Goal: Information Seeking & Learning: Learn about a topic

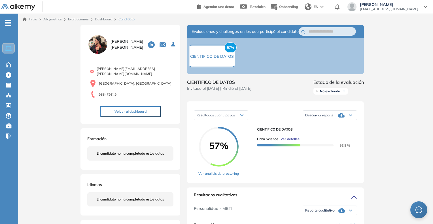
scroll to position [105, 0]
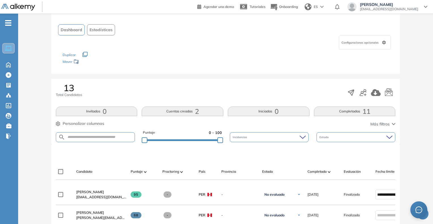
scroll to position [28, 0]
click at [29, 82] on ul "Evaluaciones" at bounding box center [47, 86] width 57 height 11
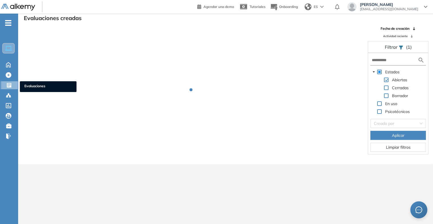
scroll to position [14, 0]
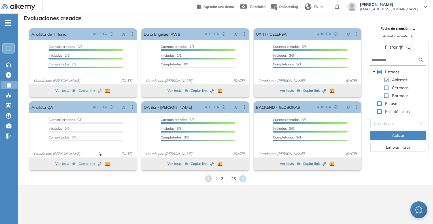
click at [221, 180] on span "2" at bounding box center [221, 178] width 3 height 7
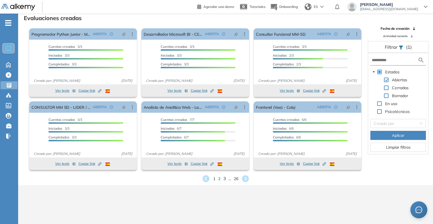
click at [223, 177] on span "3" at bounding box center [224, 178] width 3 height 7
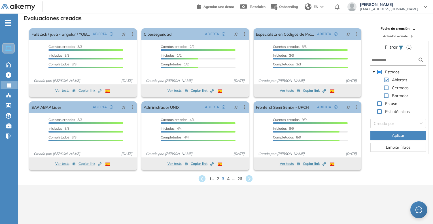
click at [229, 179] on span "4" at bounding box center [228, 178] width 3 height 7
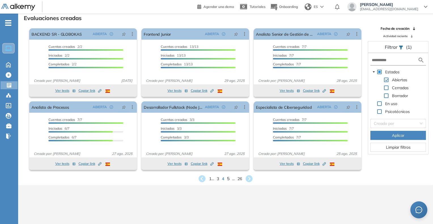
click at [229, 179] on div "1 ... 3 4 5 ... 26" at bounding box center [226, 178] width 406 height 8
click at [228, 180] on span "5" at bounding box center [228, 178] width 3 height 7
click at [228, 178] on span "6" at bounding box center [228, 178] width 3 height 7
click at [227, 178] on span "7" at bounding box center [228, 178] width 3 height 7
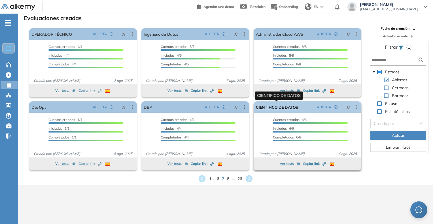
click at [276, 107] on link "CIENTIFICO DE DATOS" at bounding box center [277, 106] width 42 height 11
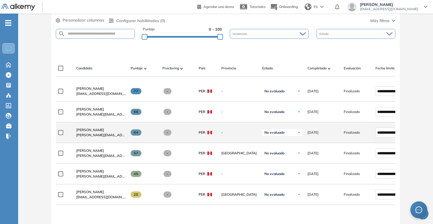
scroll to position [142, 0]
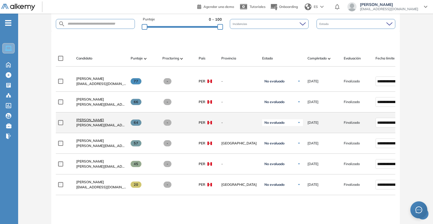
click at [81, 122] on span "Sarela Palacios" at bounding box center [90, 120] width 28 height 4
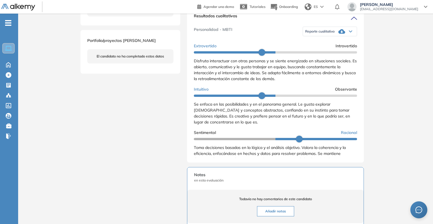
scroll to position [167, 0]
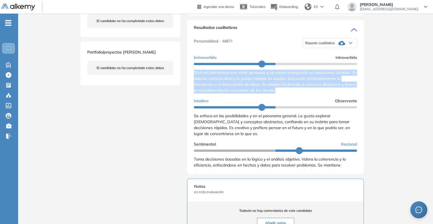
drag, startPoint x: 192, startPoint y: 78, endPoint x: 296, endPoint y: 97, distance: 105.8
click at [296, 97] on div "Resultados cualitativos Personalidad - MBTI Reporte cualitativo Reporte con Afi…" at bounding box center [275, 97] width 177 height 154
copy span "Disfruta interactuar con otras personas y se siente energizado en situaciones s…"
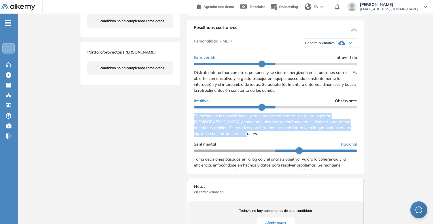
drag, startPoint x: 193, startPoint y: 121, endPoint x: 250, endPoint y: 142, distance: 60.7
click at [250, 142] on div "Resultados cualitativos Personalidad - MBTI Reporte cualitativo Reporte con Afi…" at bounding box center [275, 97] width 177 height 154
copy span "Se enfoca en las posibilidades y en el panorama general. Le gusta explorar [DEM…"
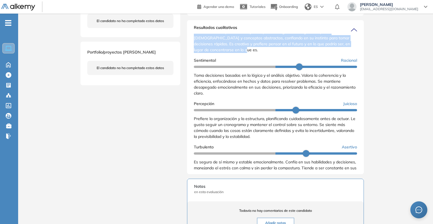
scroll to position [85, 0]
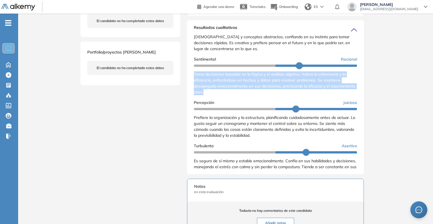
drag, startPoint x: 193, startPoint y: 79, endPoint x: 271, endPoint y: 100, distance: 80.7
click at [271, 100] on div "Resultados cualitativos Personalidad - MBTI Reporte cualitativo Reporte con Afi…" at bounding box center [275, 97] width 177 height 154
copy span "Toma decisiones basadas en la lógica y el análisis objetivo. Valora la coherenc…"
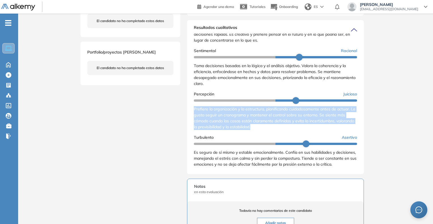
drag, startPoint x: 192, startPoint y: 108, endPoint x: 279, endPoint y: 131, distance: 90.0
click at [279, 131] on div "Resultados cualitativos Personalidad - MBTI Reporte cualitativo Reporte con Afi…" at bounding box center [275, 97] width 177 height 154
copy span "Prefiere la organización y la estructura, planificando cuidadosamente antes de …"
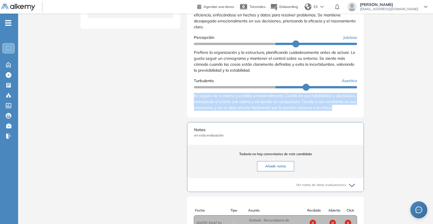
scroll to position [99, 0]
drag, startPoint x: 192, startPoint y: 95, endPoint x: 214, endPoint y: 118, distance: 31.7
click at [214, 118] on div "Resultados cualitativos Personalidad - MBTI Reporte cualitativo Reporte con Afi…" at bounding box center [275, 40] width 177 height 154
copy span "Es seguro de sí mismo y estable emocionalmente. Confía en sus habilidades y dec…"
